Goal: Communication & Community: Participate in discussion

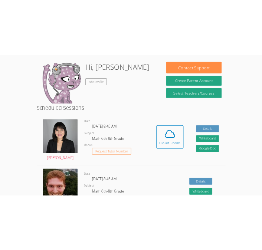
scroll to position [60, 0]
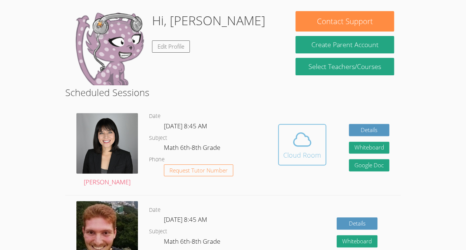
click at [303, 135] on icon at bounding box center [302, 139] width 21 height 21
drag, startPoint x: 154, startPoint y: 3, endPoint x: 294, endPoint y: 70, distance: 154.9
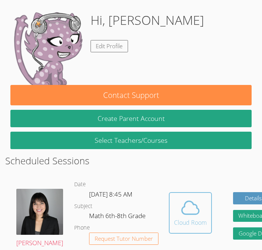
click at [174, 223] on div "Cloud Room" at bounding box center [190, 222] width 33 height 9
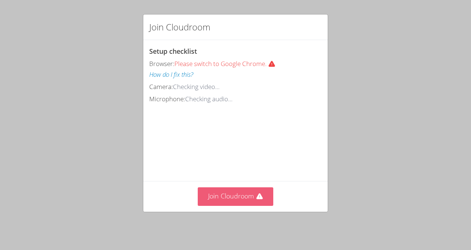
click at [240, 202] on button "Join Cloudroom" at bounding box center [236, 196] width 76 height 18
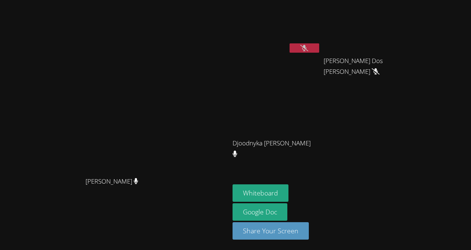
click at [319, 45] on button at bounding box center [305, 47] width 30 height 9
click at [380, 73] on icon at bounding box center [376, 71] width 8 height 6
click at [307, 46] on icon at bounding box center [304, 48] width 5 height 6
click at [308, 48] on icon at bounding box center [304, 48] width 8 height 6
click at [289, 194] on button "Whiteboard" at bounding box center [261, 192] width 56 height 17
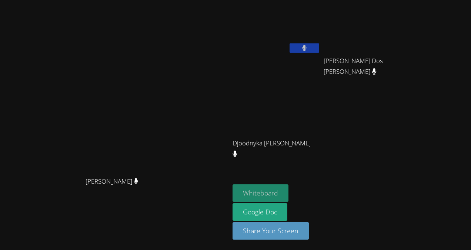
drag, startPoint x: 324, startPoint y: 191, endPoint x: 315, endPoint y: 191, distance: 9.6
click at [289, 191] on button "Whiteboard" at bounding box center [261, 192] width 56 height 17
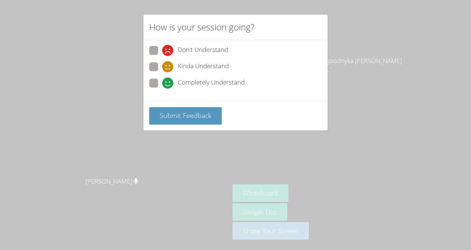
click at [199, 47] on span "Don't Understand" at bounding box center [203, 50] width 50 height 11
click at [169, 47] on input "Don't Understand" at bounding box center [165, 49] width 6 height 6
radio input "true"
click at [200, 116] on span "Submit Feedback" at bounding box center [186, 115] width 52 height 9
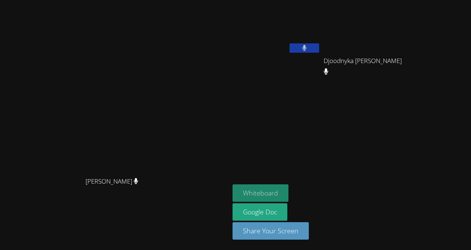
click at [276, 192] on button "Whiteboard" at bounding box center [261, 192] width 56 height 17
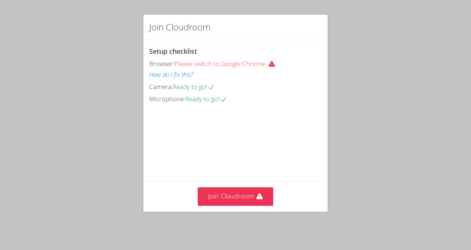
click at [222, 207] on div "Join Cloudroom Setup checklist Browser: Please switch to Google Chrome. How do …" at bounding box center [235, 113] width 185 height 198
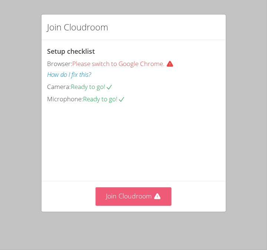
click at [115, 203] on button "Join Cloudroom" at bounding box center [134, 196] width 76 height 18
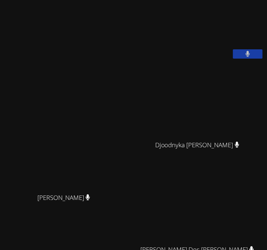
scroll to position [107, 0]
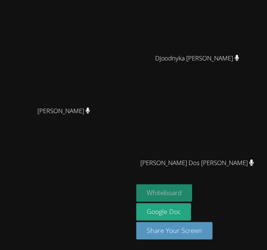
click at [176, 193] on button "Whiteboard" at bounding box center [164, 192] width 56 height 17
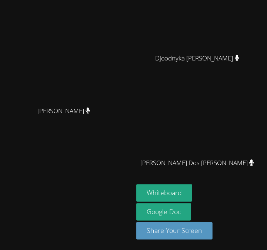
scroll to position [0, 0]
